Goal: Book appointment/travel/reservation

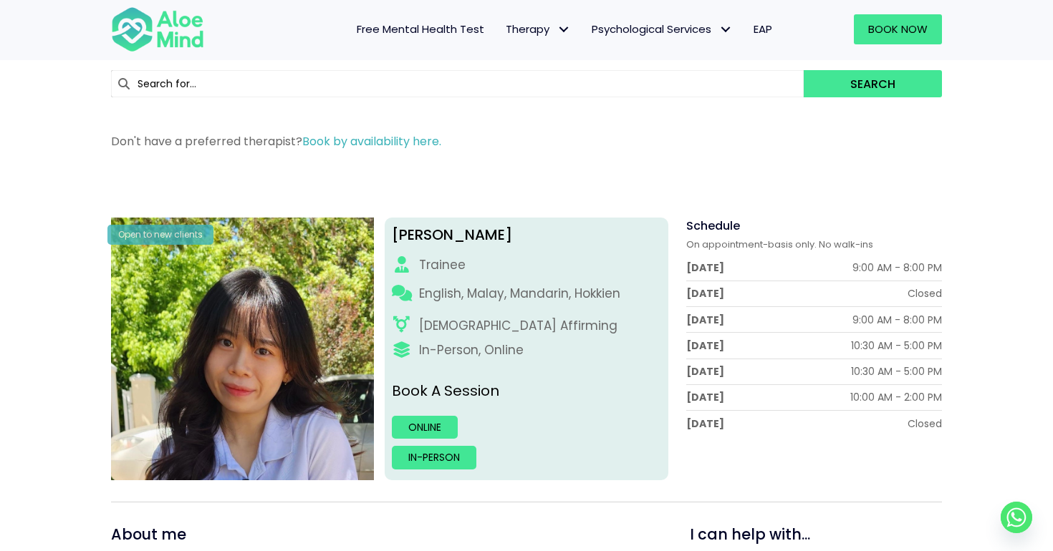
scroll to position [173, 0]
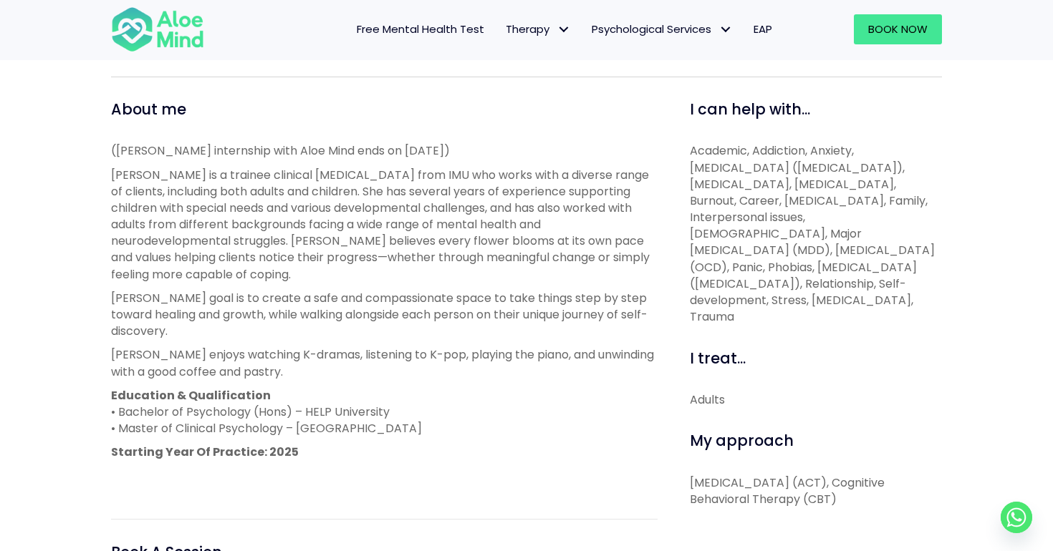
scroll to position [516, 0]
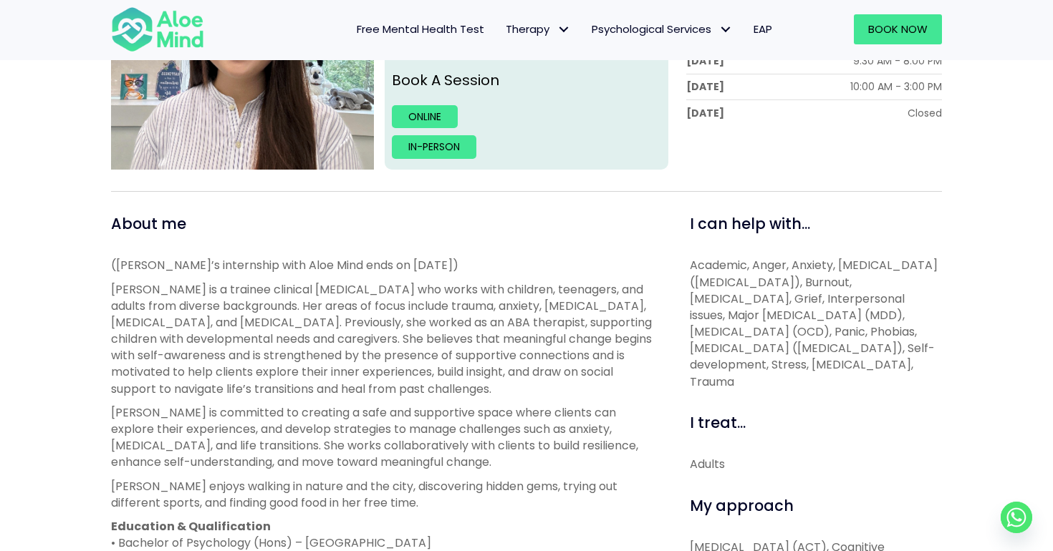
scroll to position [248, 0]
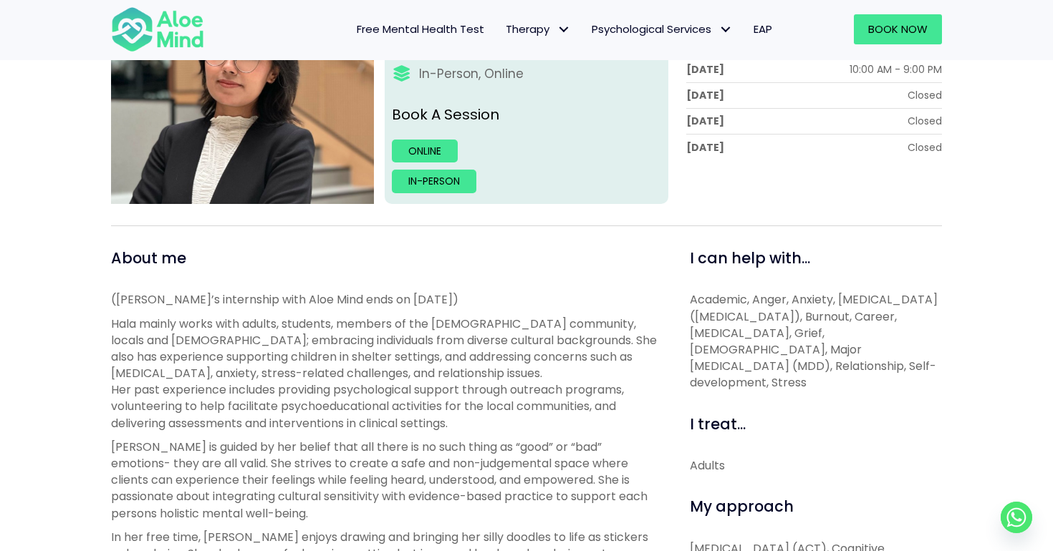
scroll to position [37, 0]
